Goal: Information Seeking & Learning: Understand process/instructions

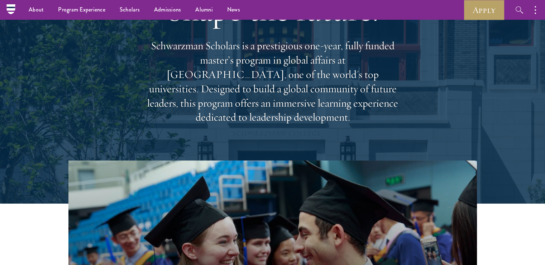
scroll to position [36, 0]
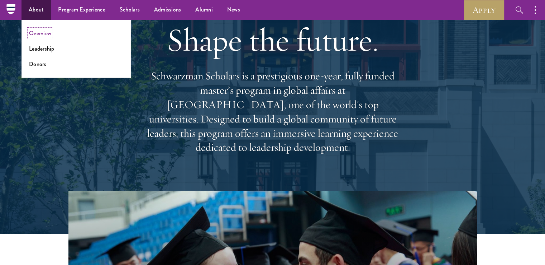
click at [41, 31] on link "Overview" at bounding box center [40, 33] width 22 height 8
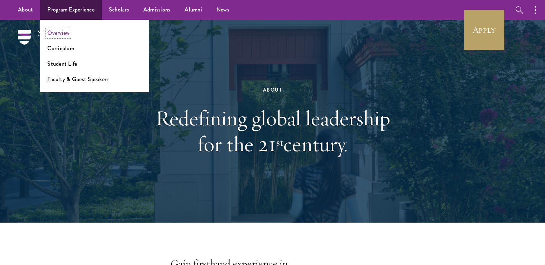
click at [60, 33] on link "Overview" at bounding box center [58, 33] width 22 height 8
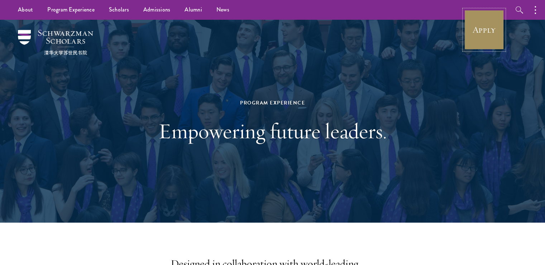
click at [476, 22] on link "Apply" at bounding box center [484, 30] width 40 height 40
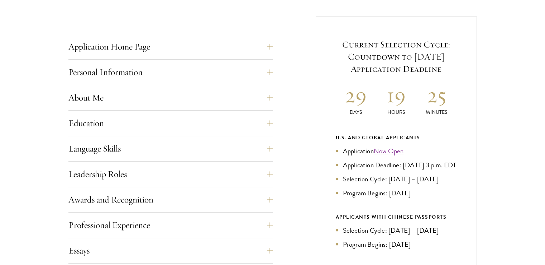
scroll to position [287, 0]
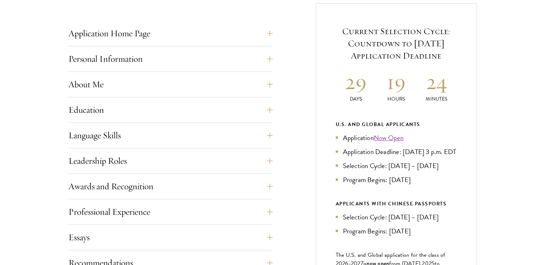
drag, startPoint x: 451, startPoint y: 151, endPoint x: 457, endPoint y: 161, distance: 12.2
click at [457, 161] on div "Current Selection Cycle: Countdown to September 10, 2025 Application Deadline 2…" at bounding box center [396, 180] width 161 height 354
copy li "3 p.m. EDT"
